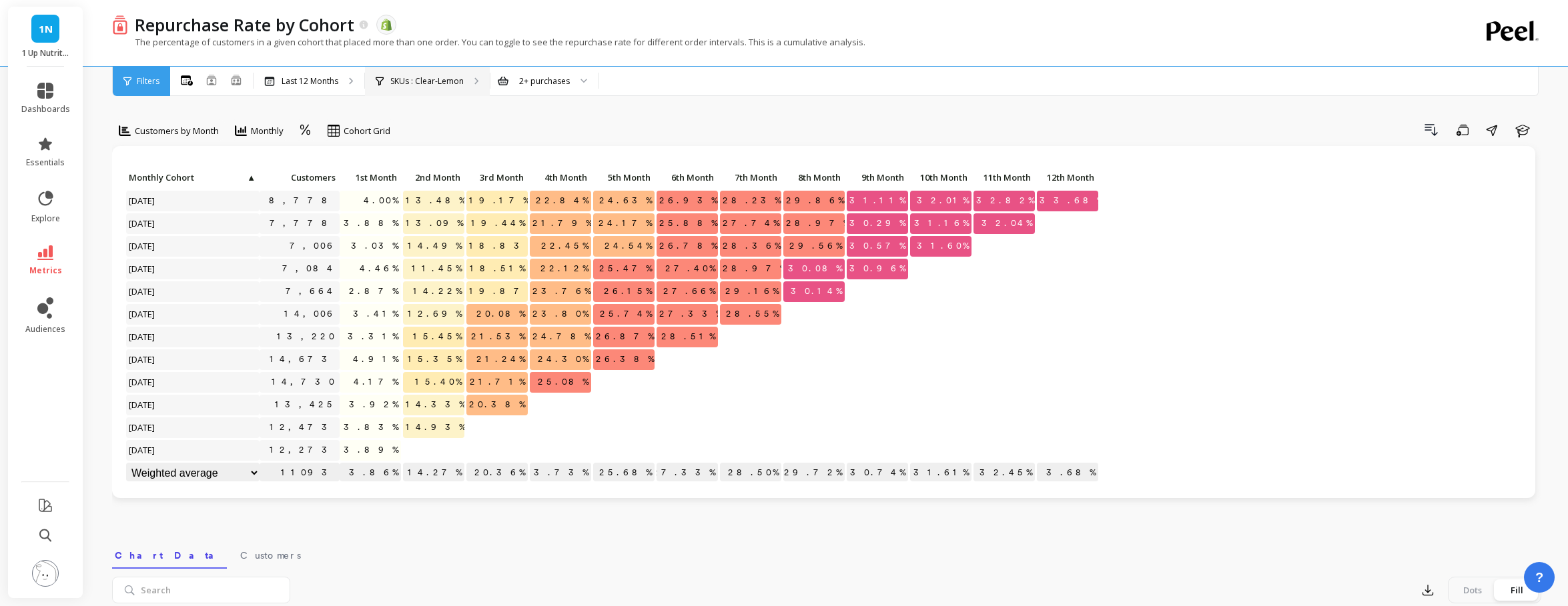
click at [425, 76] on p "SKUs : Clear-Lemon" at bounding box center [426, 81] width 73 height 11
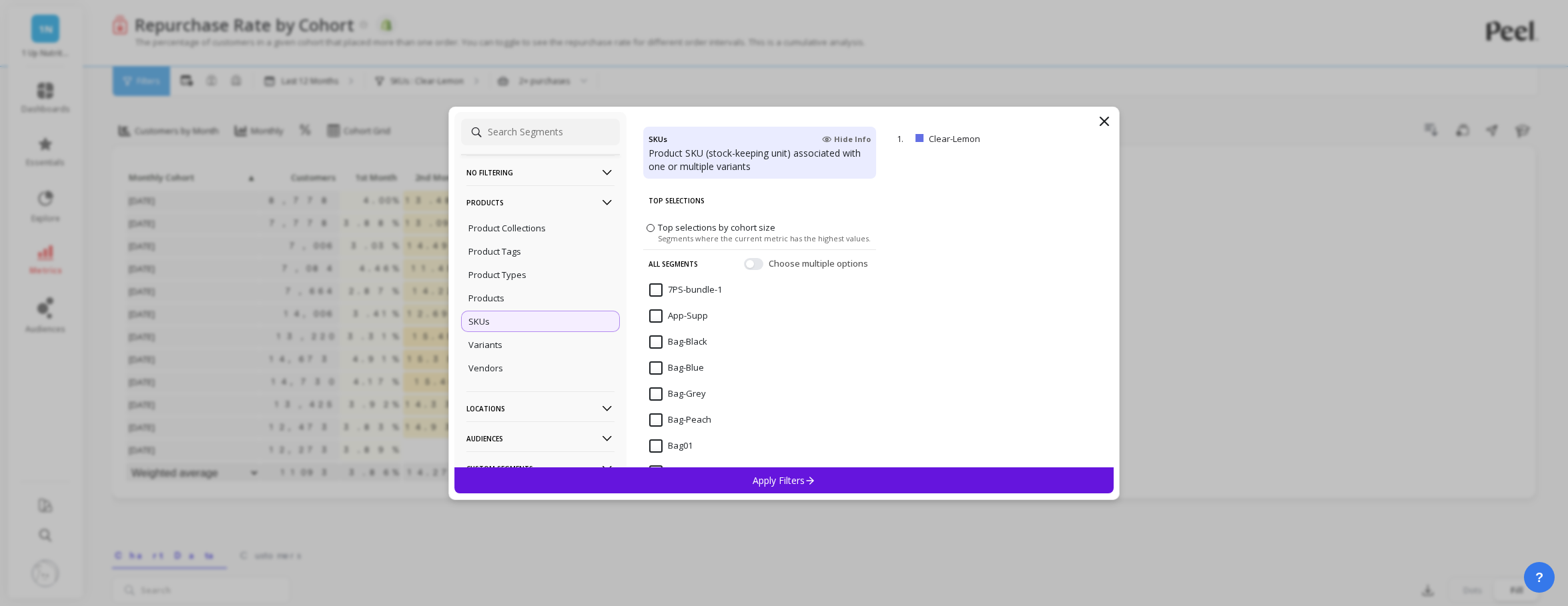
click at [517, 136] on input at bounding box center [540, 132] width 159 height 26
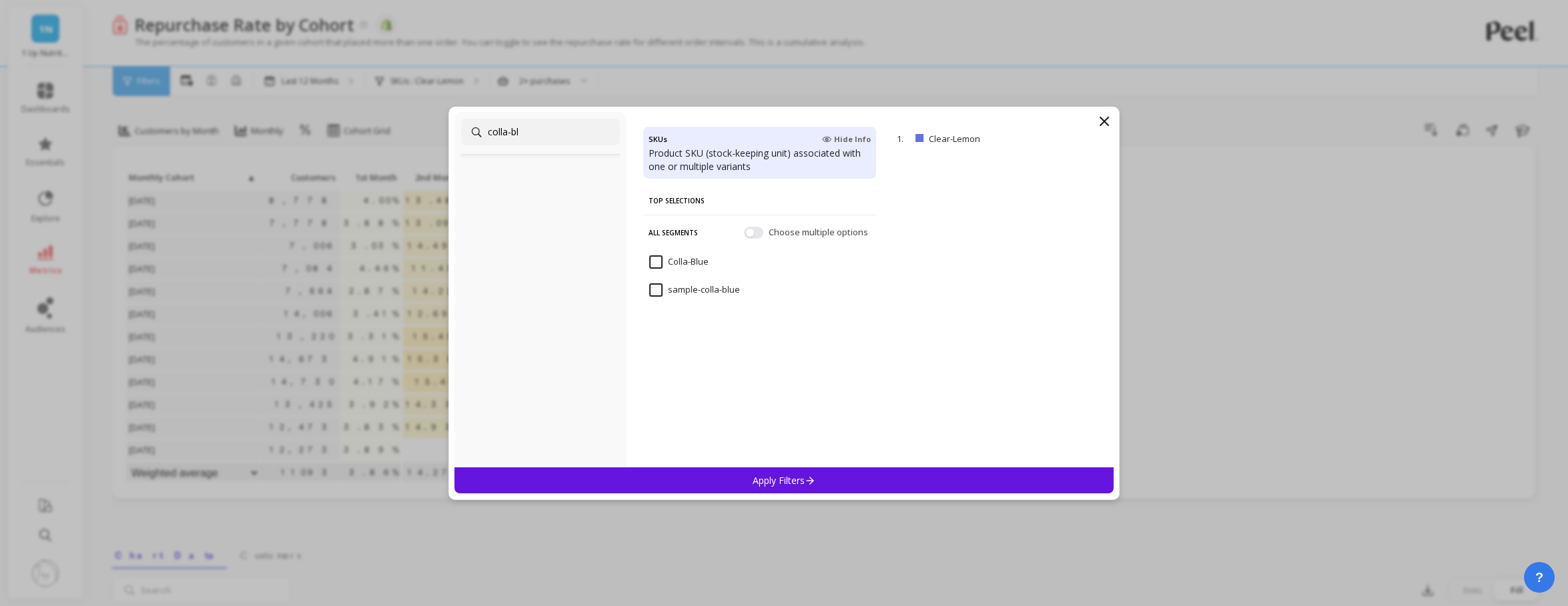
type input "colla-bl"
drag, startPoint x: 657, startPoint y: 263, endPoint x: 737, endPoint y: 419, distance: 175.3
click at [656, 262] on input "Colla-Blue" at bounding box center [679, 262] width 59 height 14
click at [765, 482] on p "Apply Filters" at bounding box center [784, 480] width 63 height 13
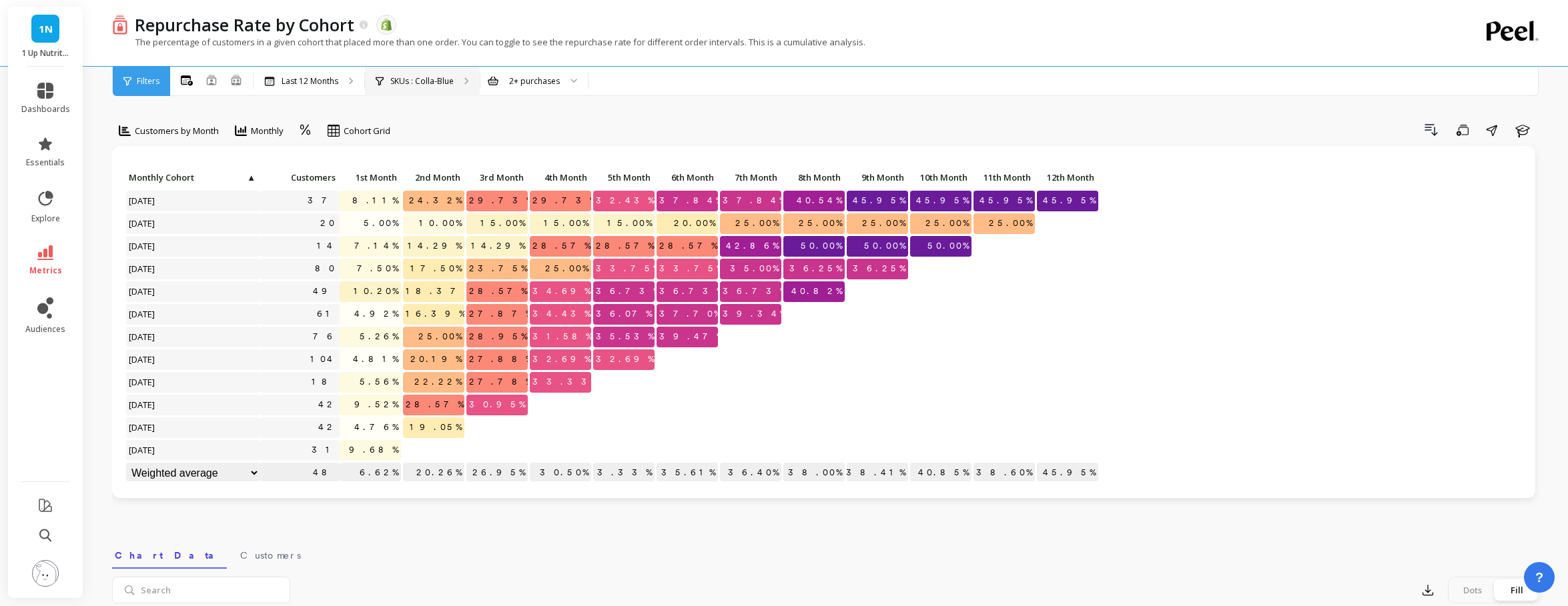
click at [435, 79] on p "SKUs : Colla-Blue" at bounding box center [422, 81] width 63 height 11
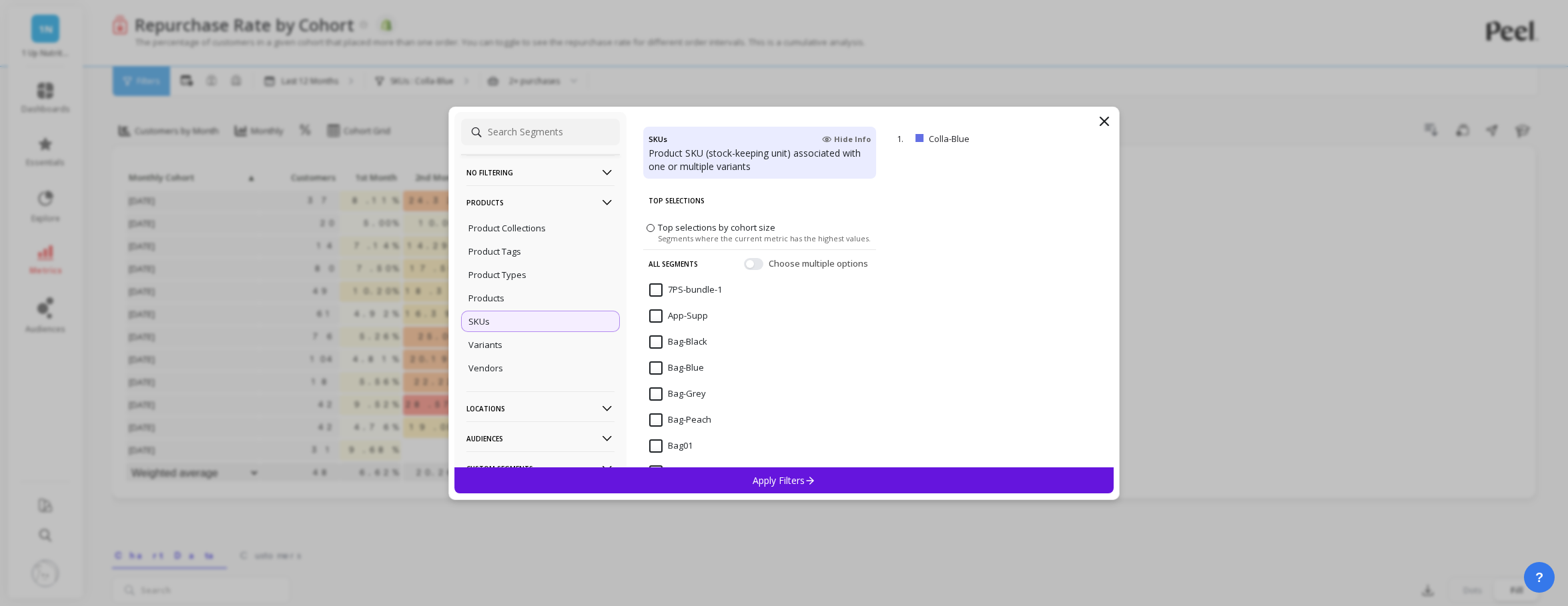
click at [511, 139] on input at bounding box center [540, 132] width 159 height 26
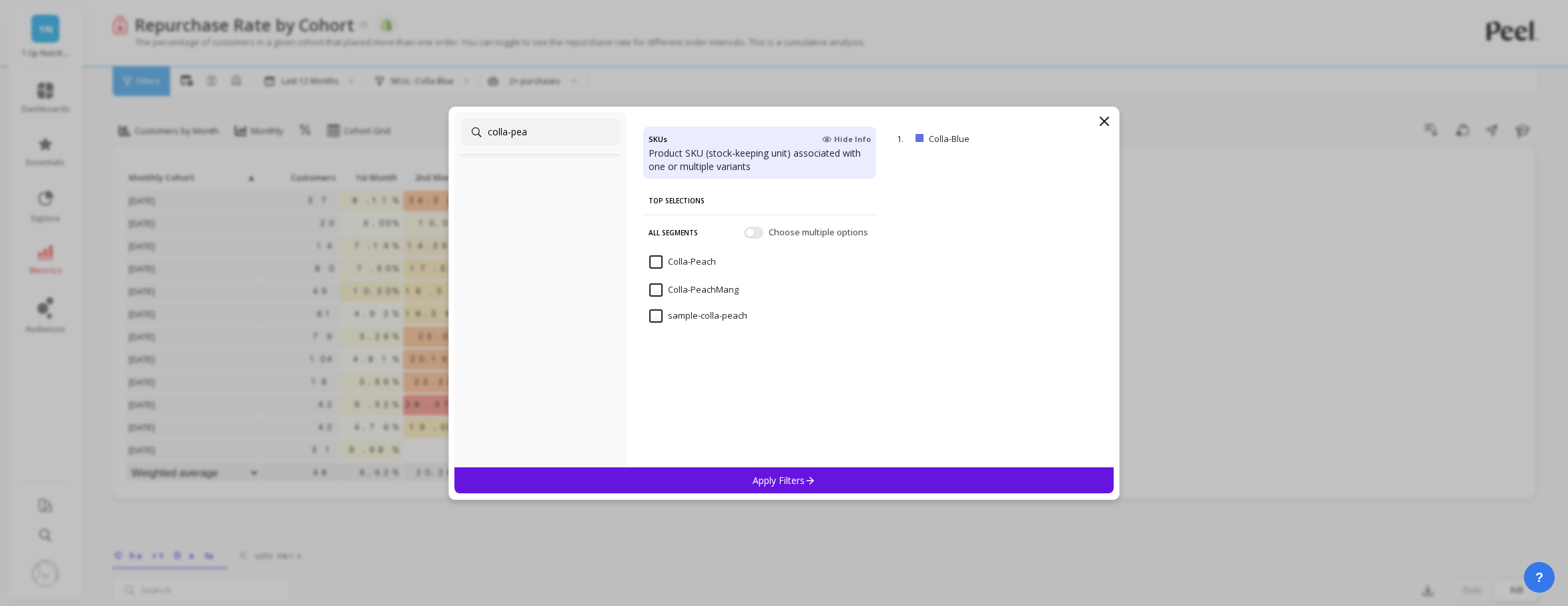
type input "colla-pea"
drag, startPoint x: 661, startPoint y: 260, endPoint x: 757, endPoint y: 428, distance: 193.5
click at [663, 261] on input "Colla-Peach" at bounding box center [682, 262] width 67 height 14
click at [770, 489] on div "Apply Filters" at bounding box center [783, 480] width 659 height 26
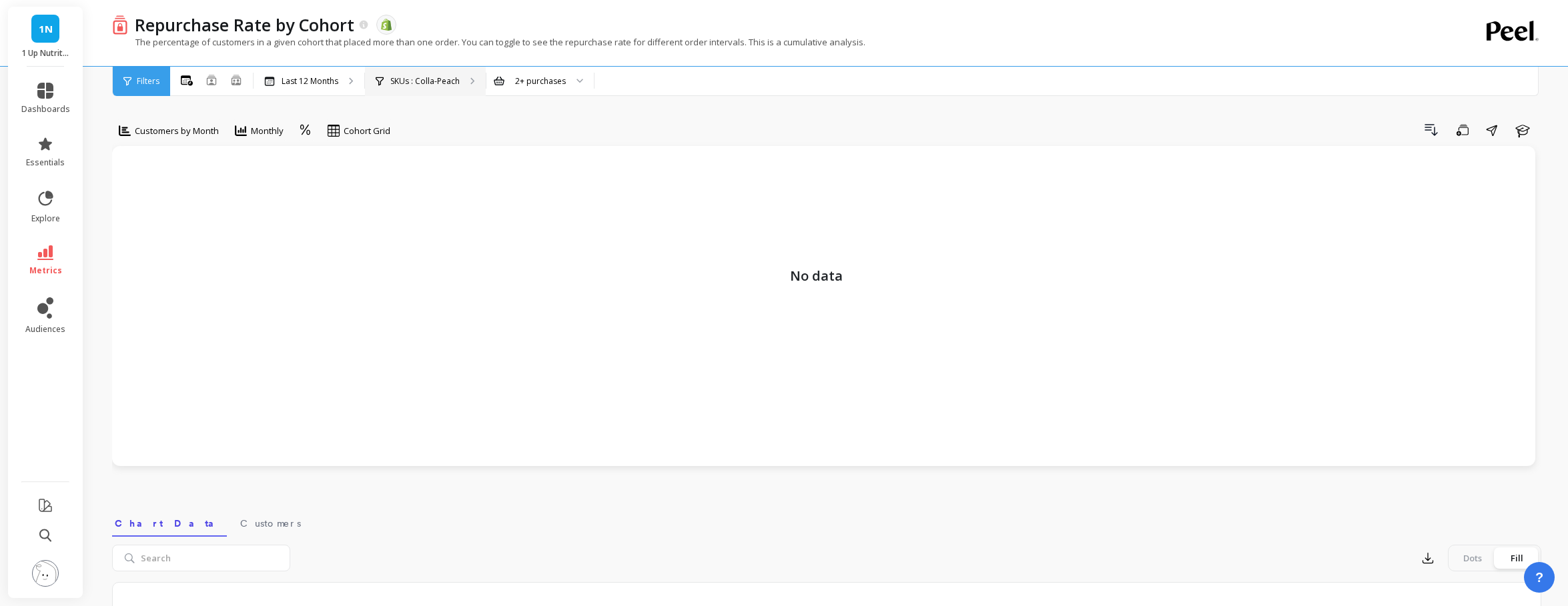
click at [425, 78] on p "SKUs : Colla-Peach" at bounding box center [425, 81] width 69 height 11
click at [321, 79] on p "Last 12 Months" at bounding box center [310, 81] width 56 height 11
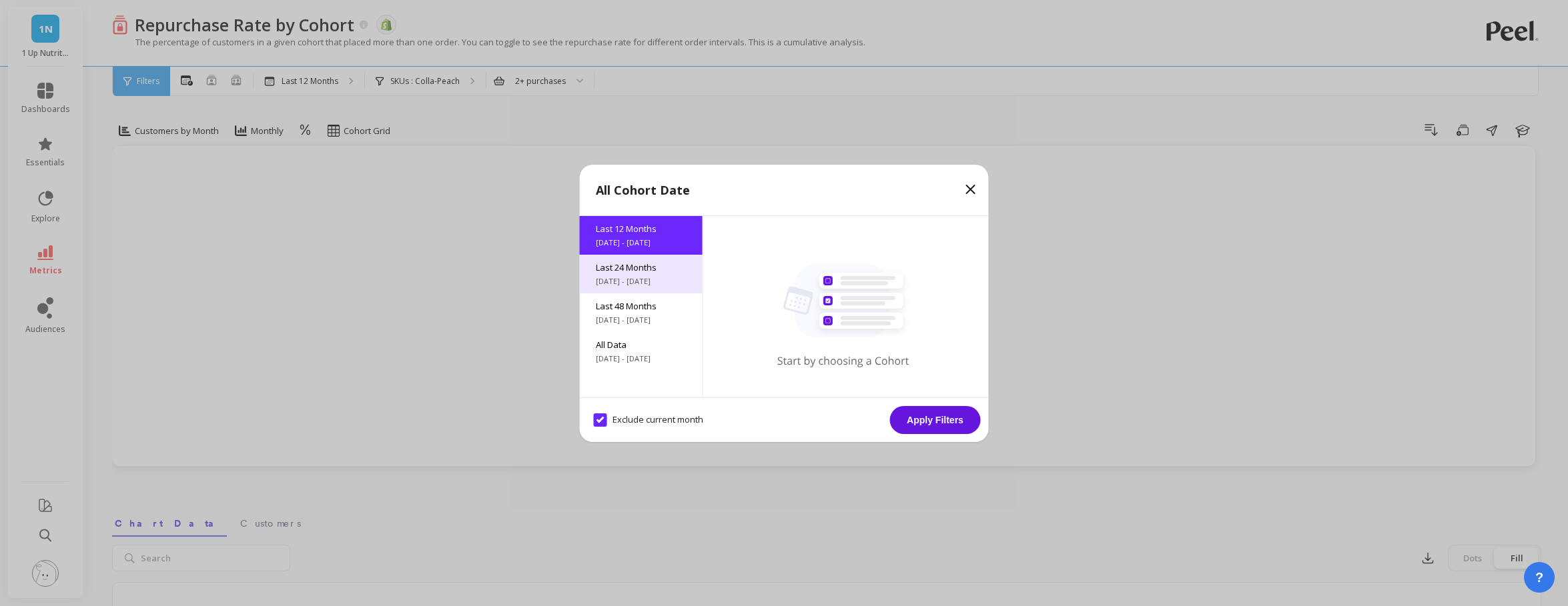
click at [624, 276] on span "[DATE] - [DATE]" at bounding box center [641, 282] width 90 height 11
drag, startPoint x: 930, startPoint y: 424, endPoint x: 919, endPoint y: 412, distance: 16.3
click at [930, 424] on button "Apply Filters" at bounding box center [935, 420] width 90 height 28
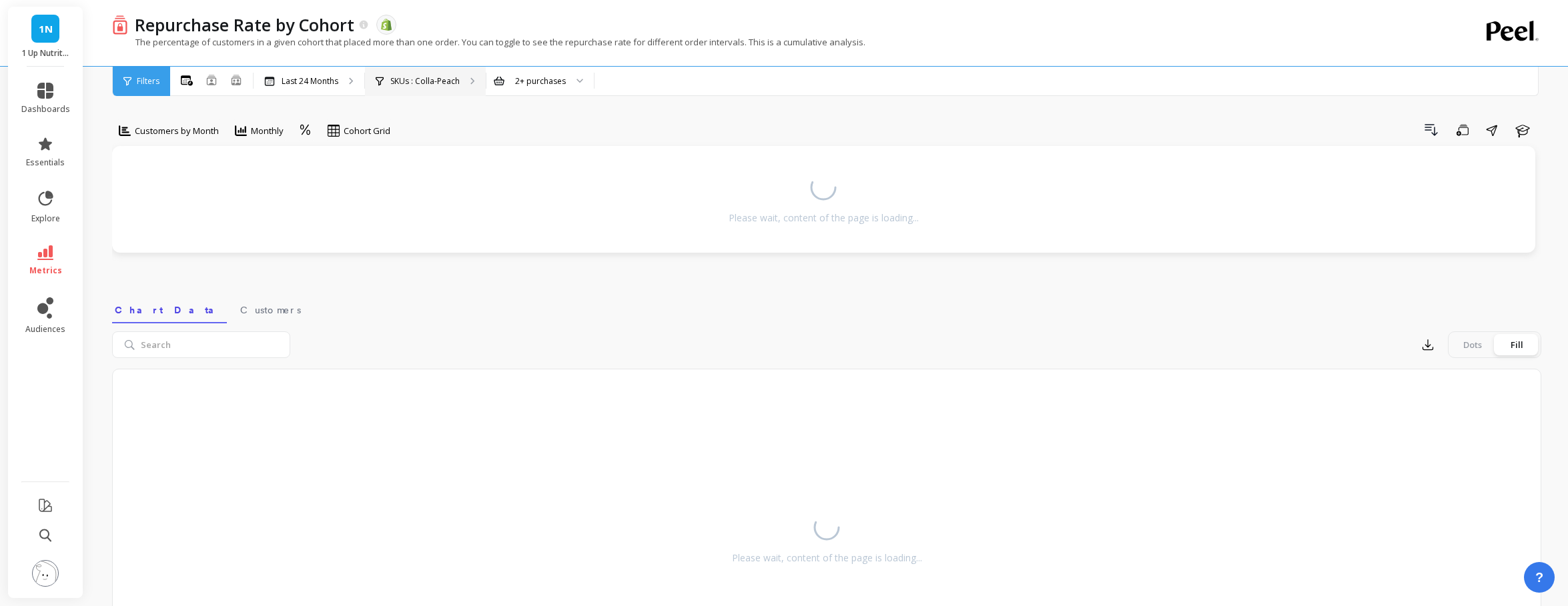
click at [432, 81] on p "SKUs : Colla-Peach" at bounding box center [425, 81] width 69 height 11
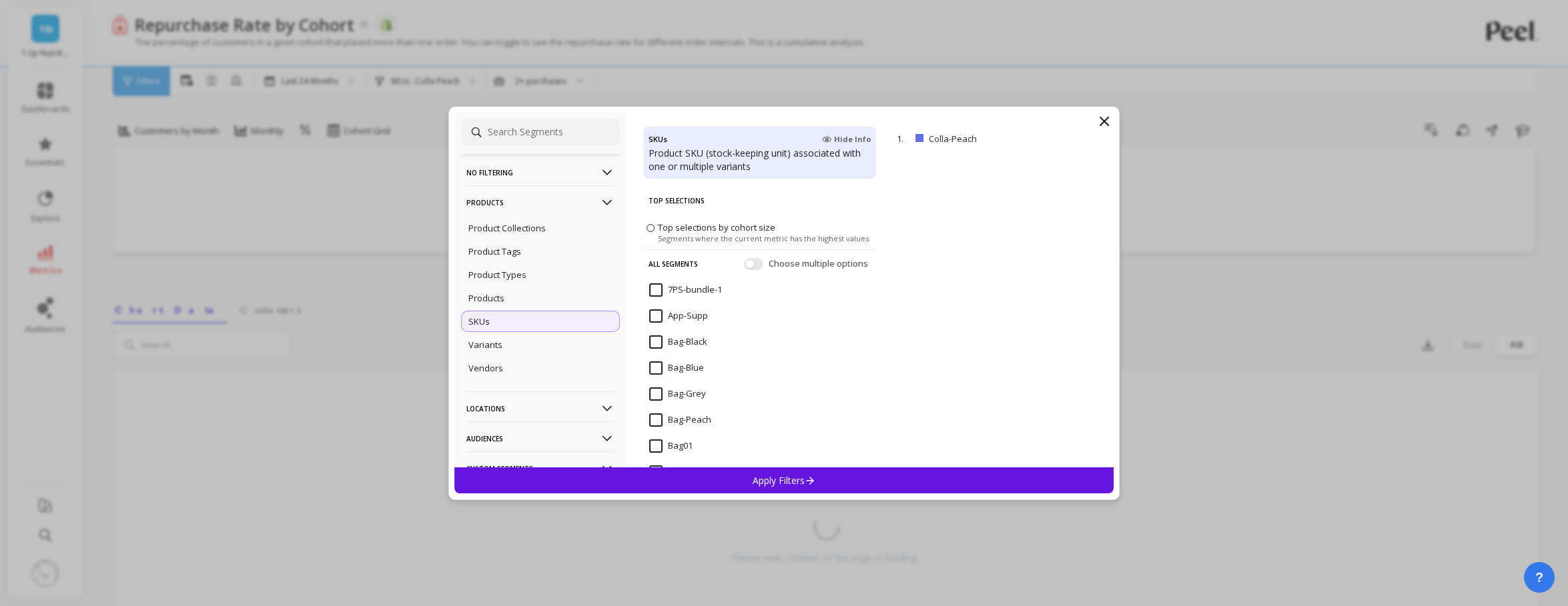
click at [525, 129] on input at bounding box center [540, 132] width 159 height 26
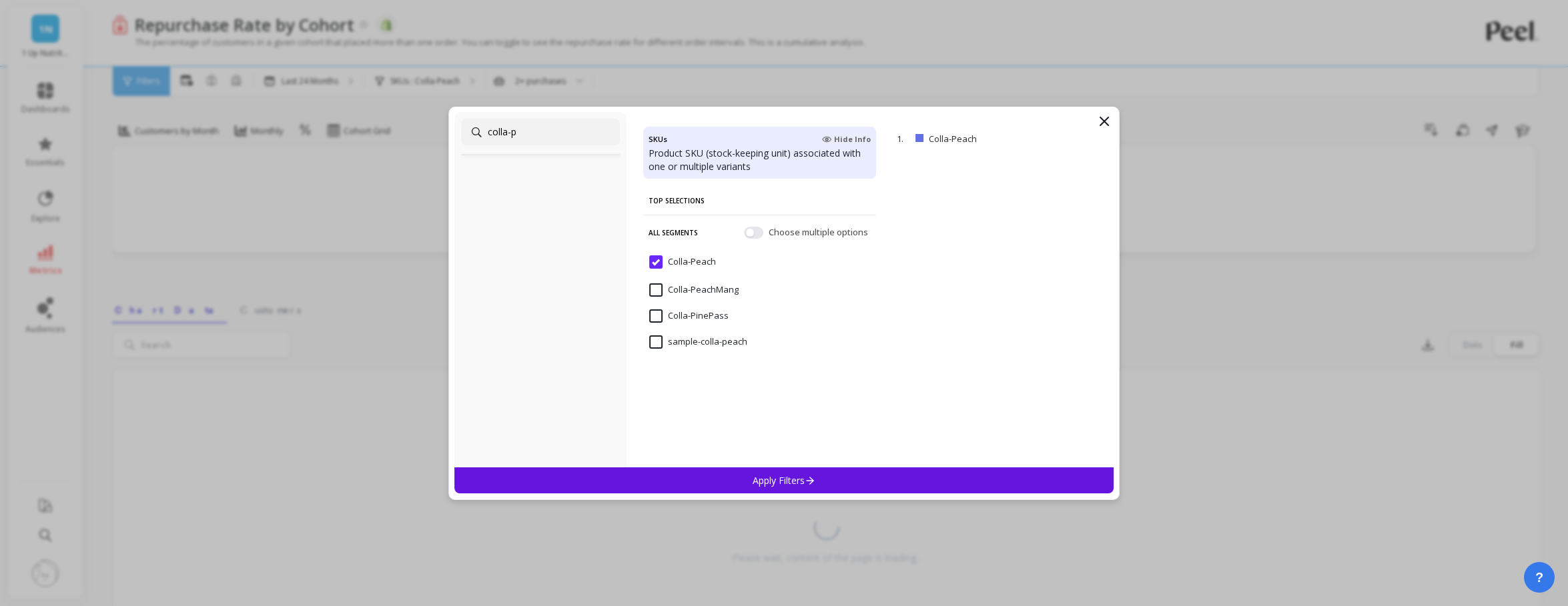
type input "colla-p"
click at [656, 288] on input "Colla-PeachMang" at bounding box center [694, 291] width 90 height 14
click at [817, 486] on div "Apply Filters" at bounding box center [783, 480] width 659 height 26
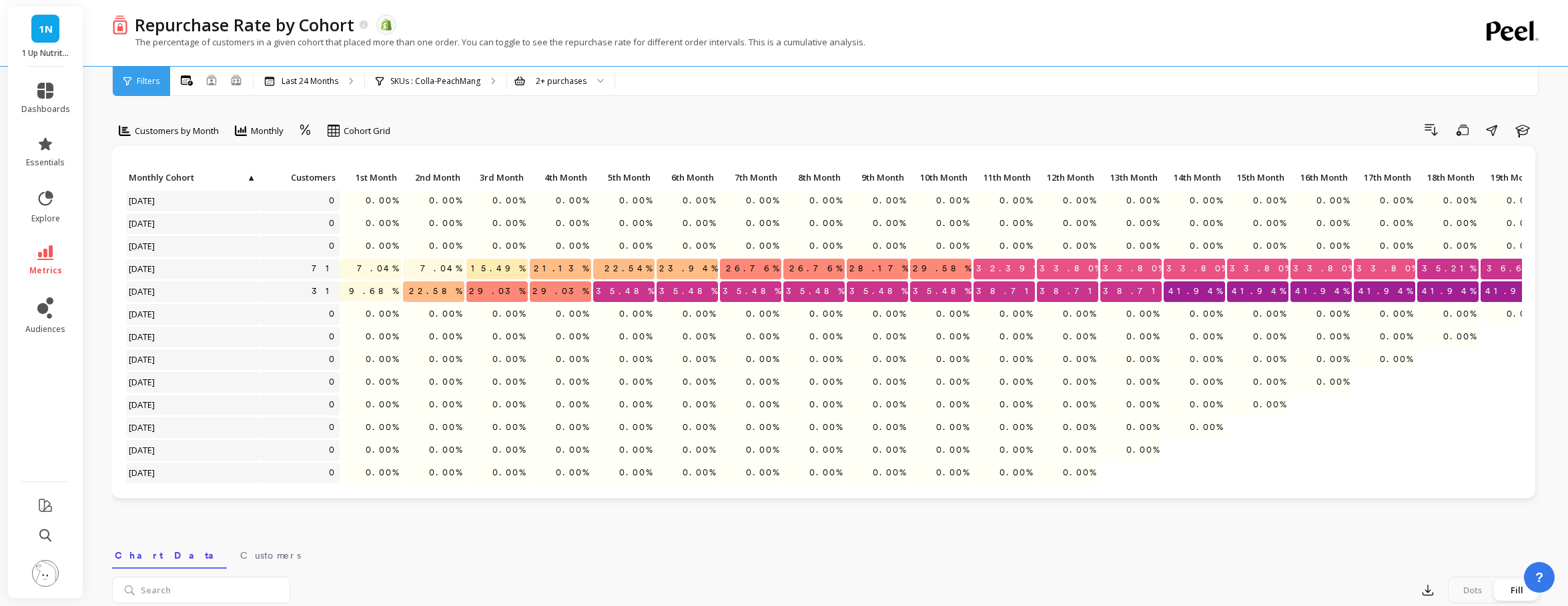
scroll to position [9, 0]
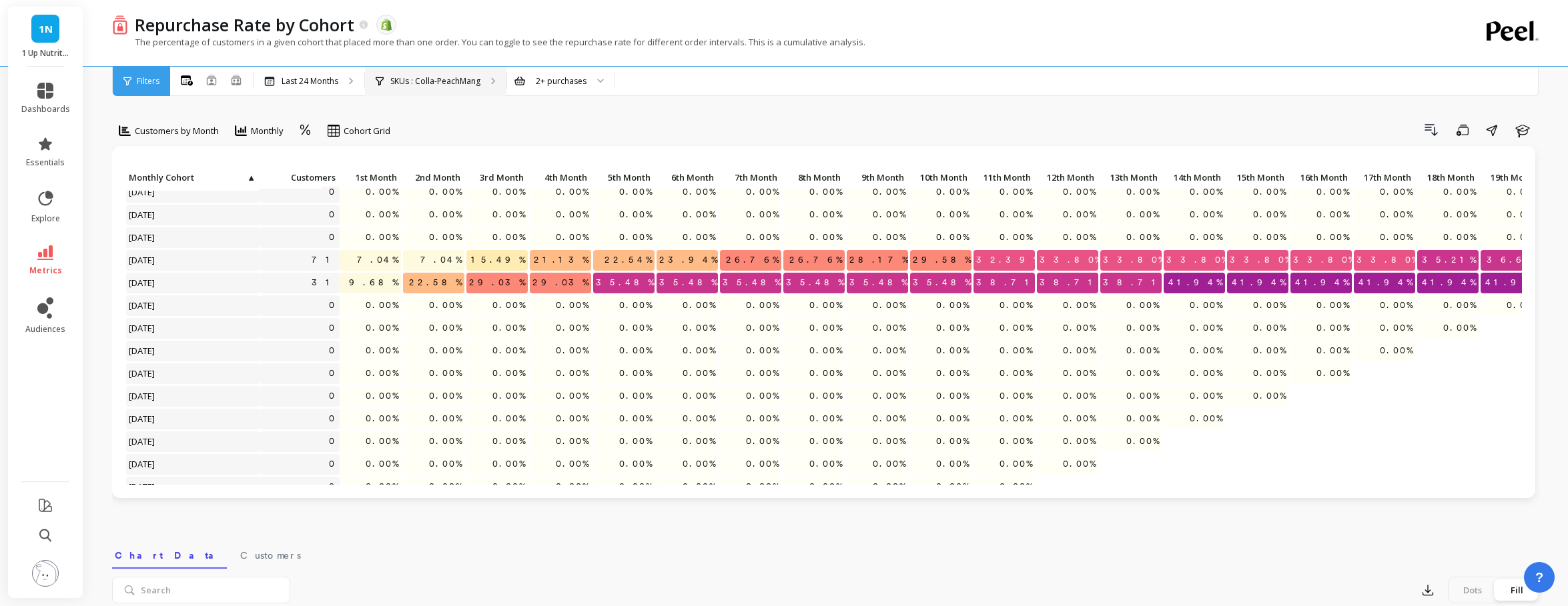
click at [450, 81] on p "SKUs : Colla-PeachMang" at bounding box center [435, 81] width 90 height 11
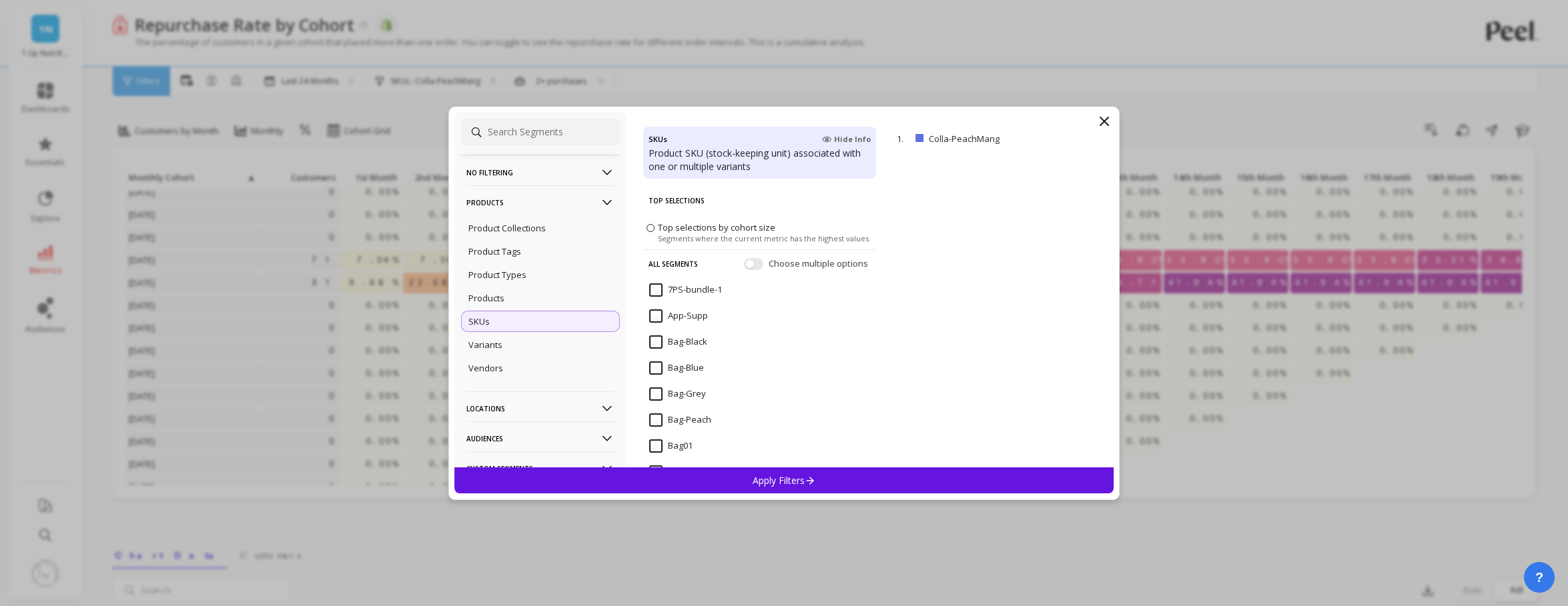
click at [503, 140] on input at bounding box center [540, 132] width 159 height 26
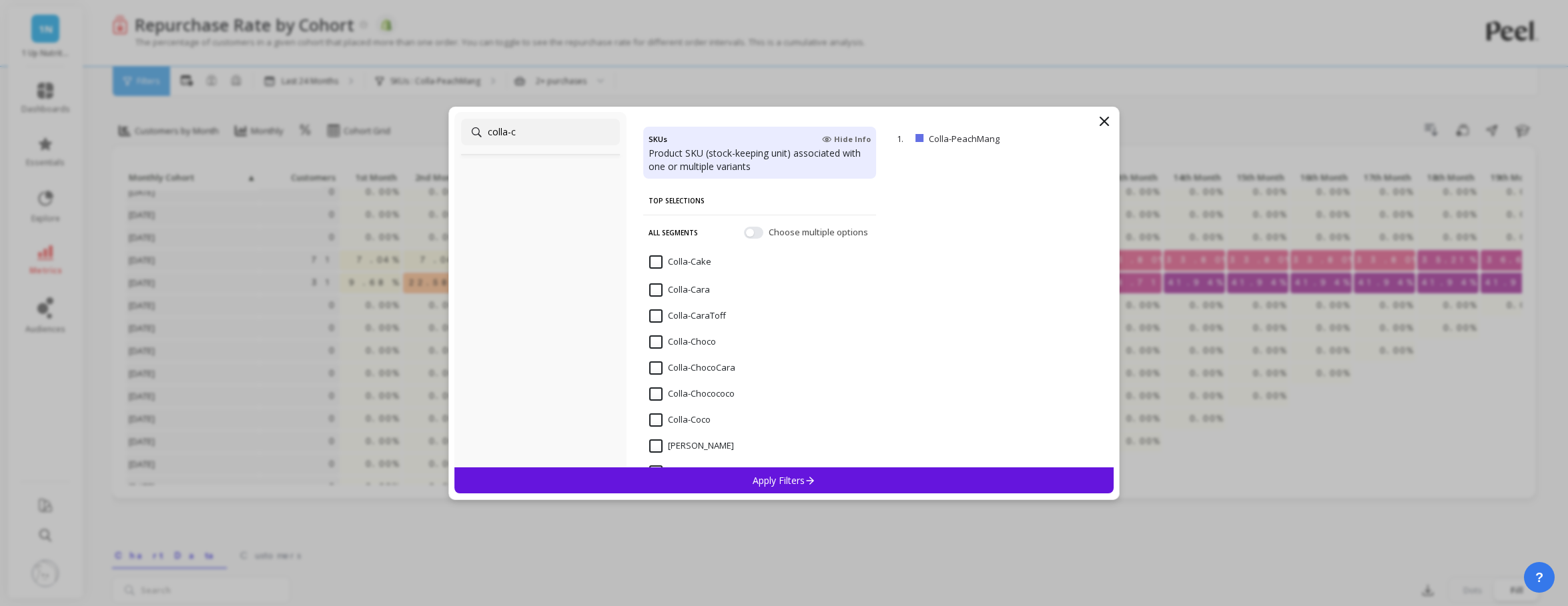
type input "colla-c"
click at [654, 419] on input "Colla-Coco" at bounding box center [680, 420] width 62 height 14
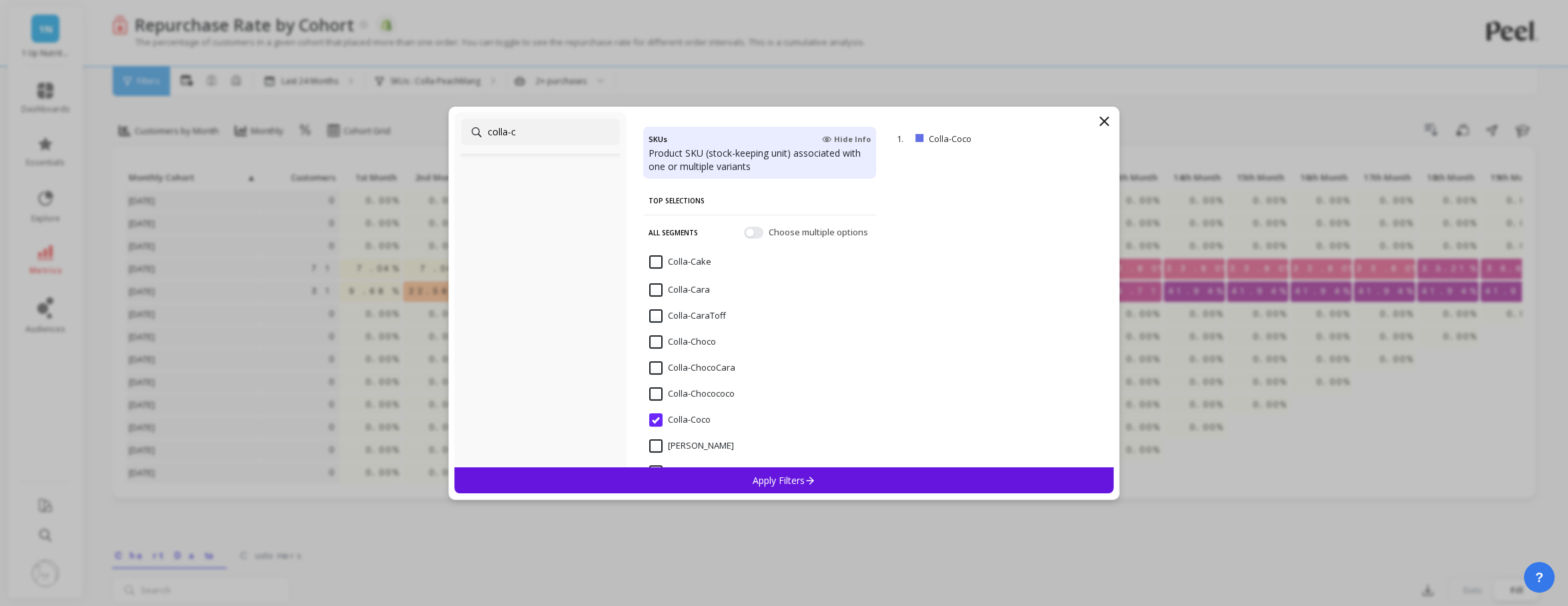
click at [757, 478] on p "Apply Filters" at bounding box center [784, 480] width 63 height 13
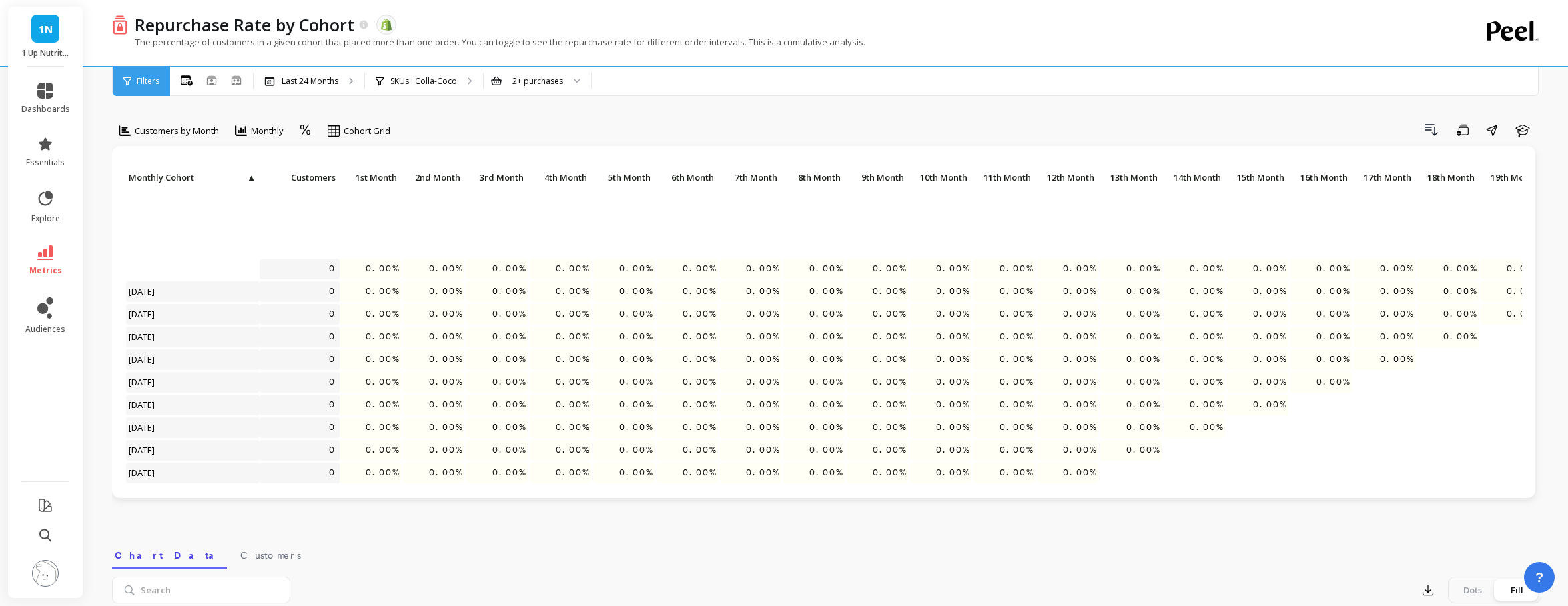
scroll to position [273, 0]
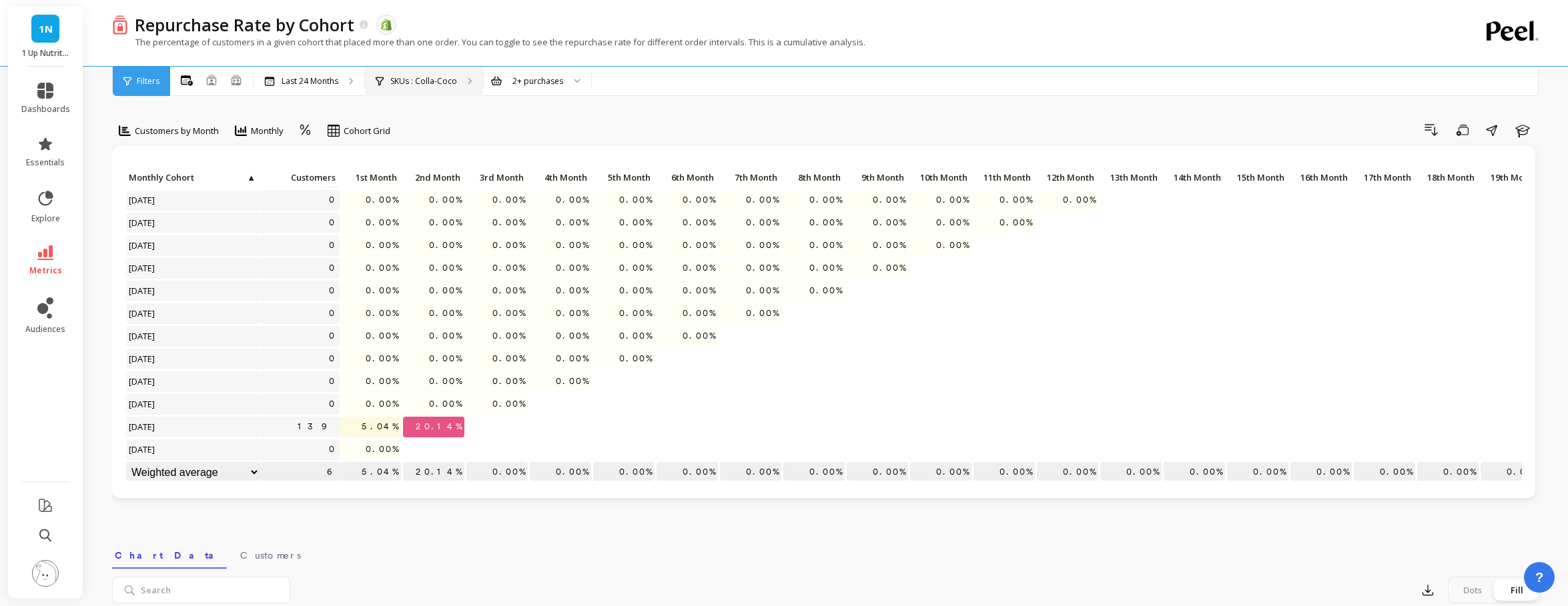
click at [419, 79] on p "SKUs : Colla-Coco" at bounding box center [423, 81] width 67 height 11
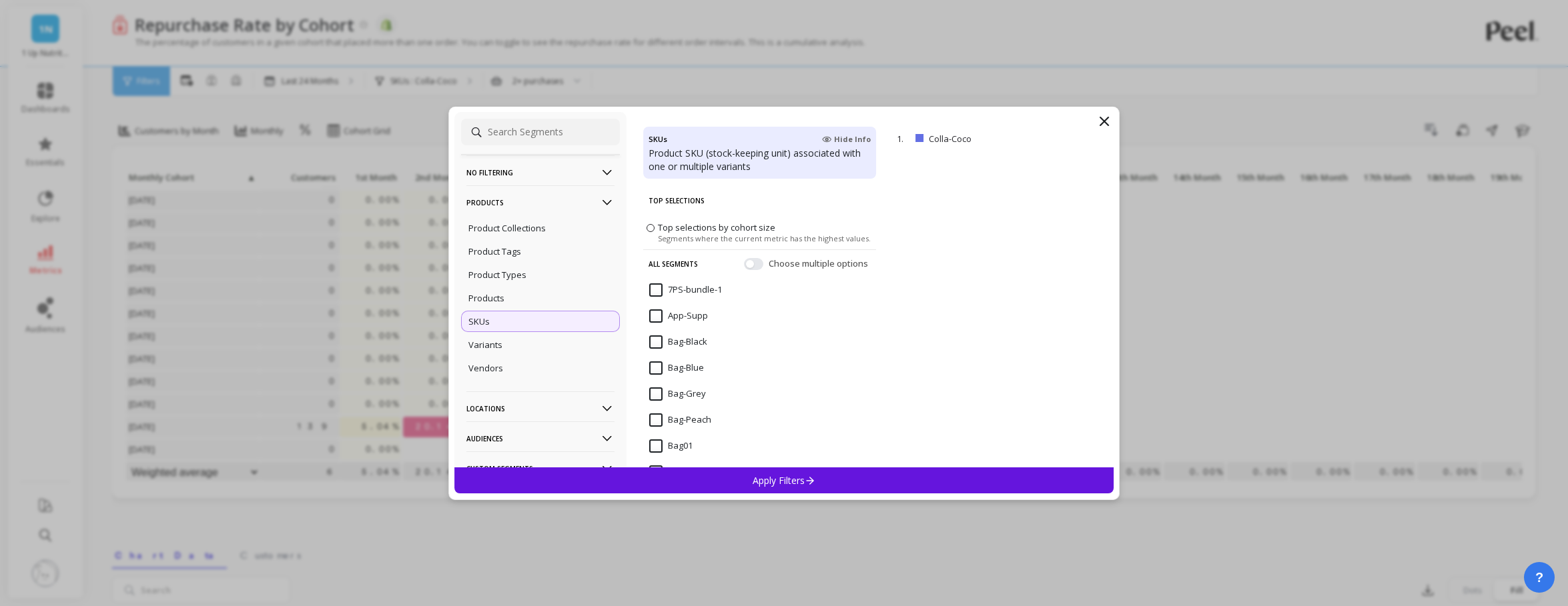
click at [544, 129] on input at bounding box center [540, 132] width 159 height 26
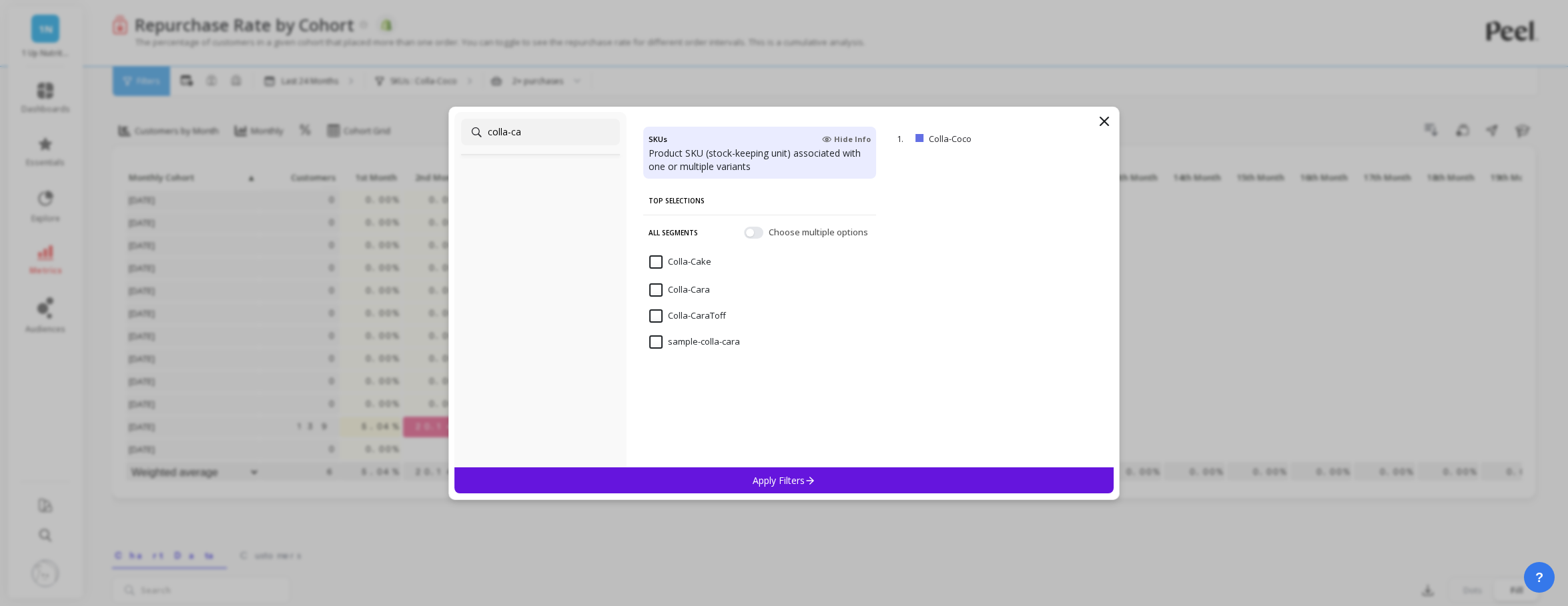
type input "colla-ca"
drag, startPoint x: 657, startPoint y: 257, endPoint x: 750, endPoint y: 420, distance: 187.7
click at [657, 258] on input "Colla-Cake" at bounding box center [680, 262] width 62 height 14
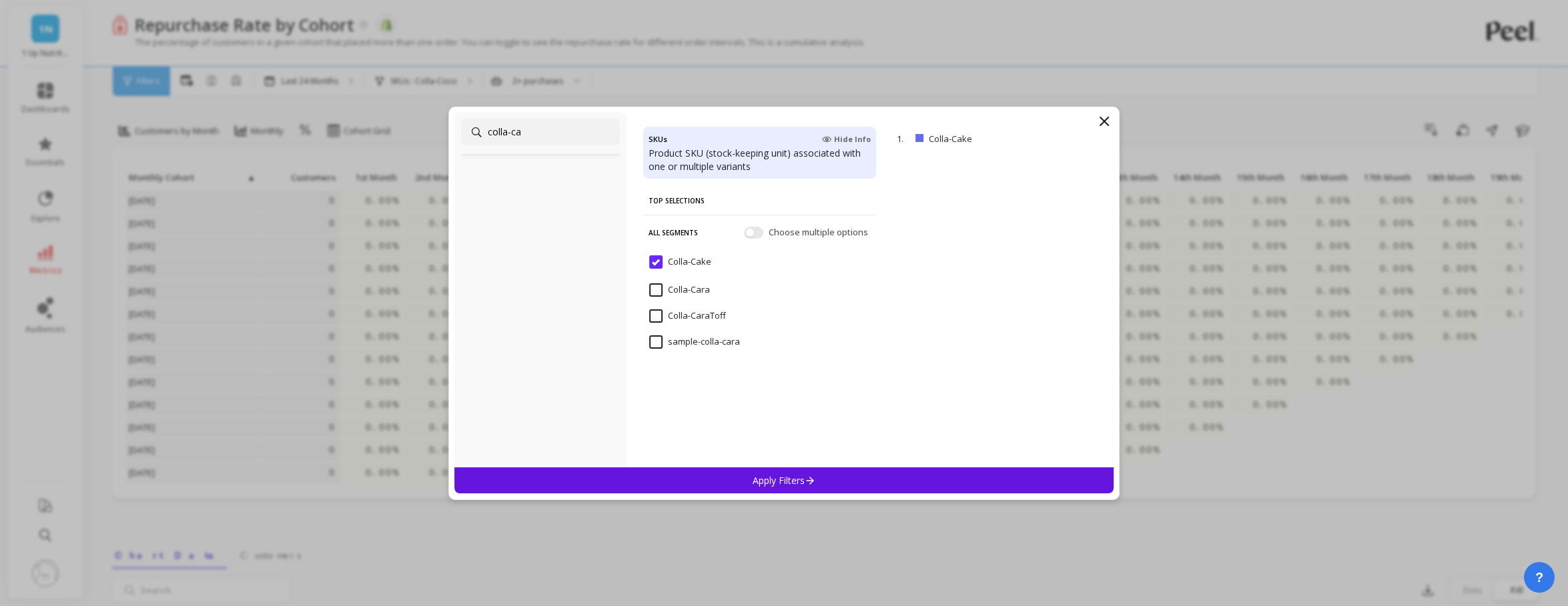
click at [786, 474] on p "Apply Filters" at bounding box center [784, 480] width 63 height 13
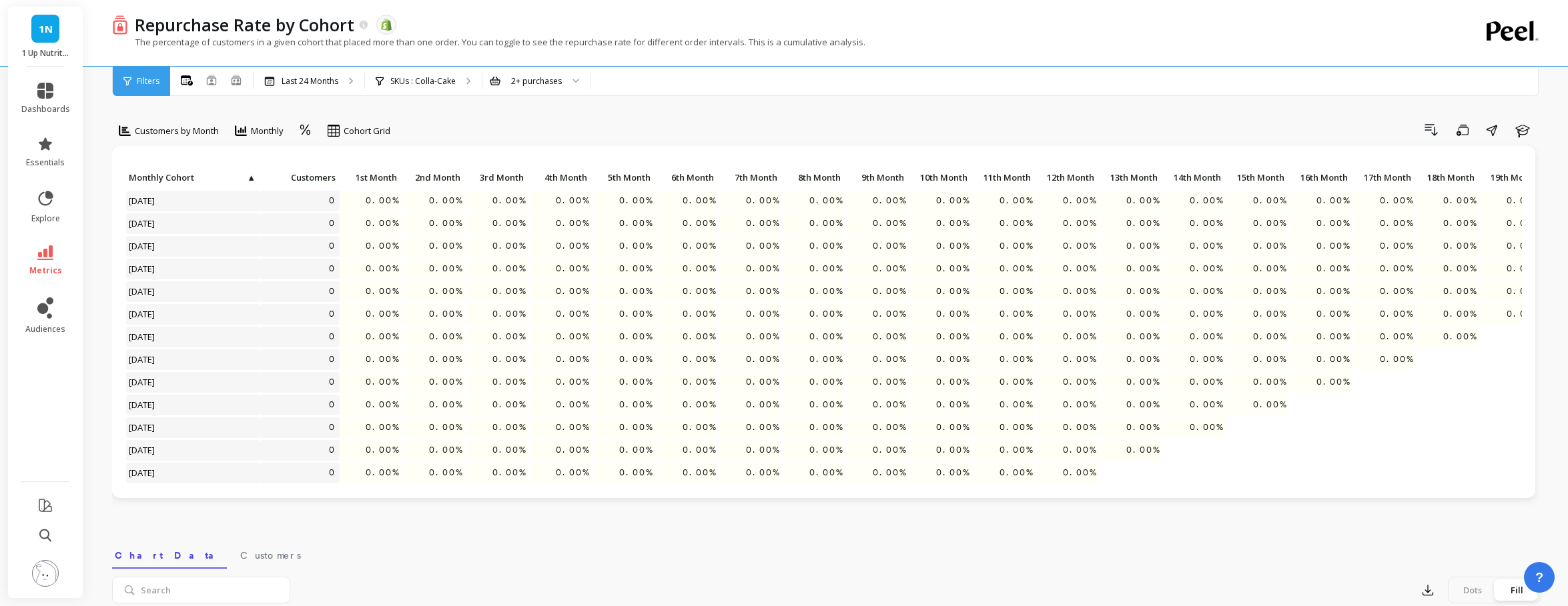
scroll to position [273, 0]
